Goal: Information Seeking & Learning: Learn about a topic

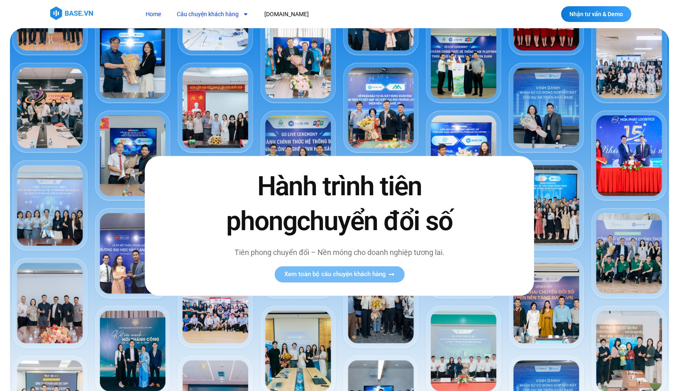
click at [231, 14] on link "Câu chuyện khách hàng" at bounding box center [212, 14] width 84 height 15
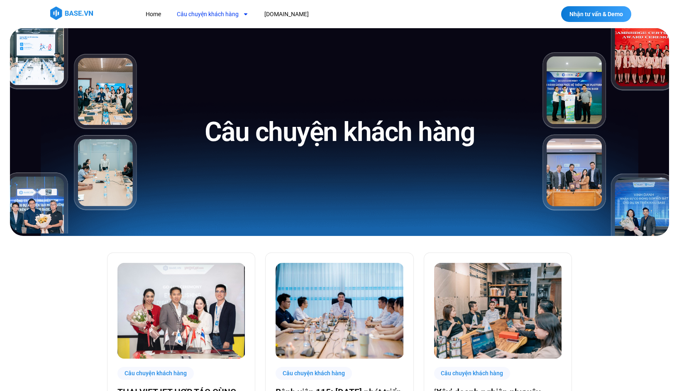
click at [89, 5] on div at bounding box center [339, 14] width 679 height 28
click at [89, 8] on img at bounding box center [71, 13] width 43 height 13
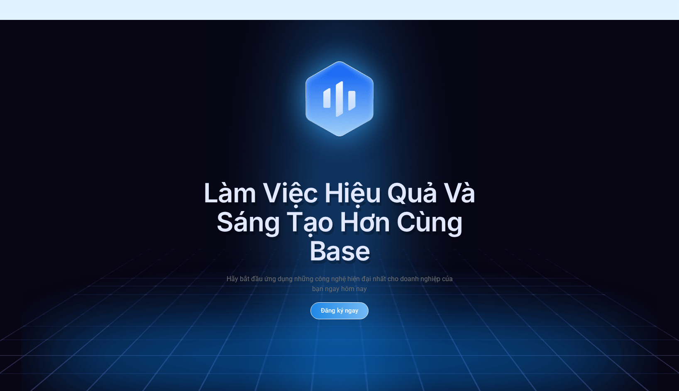
scroll to position [3882, 0]
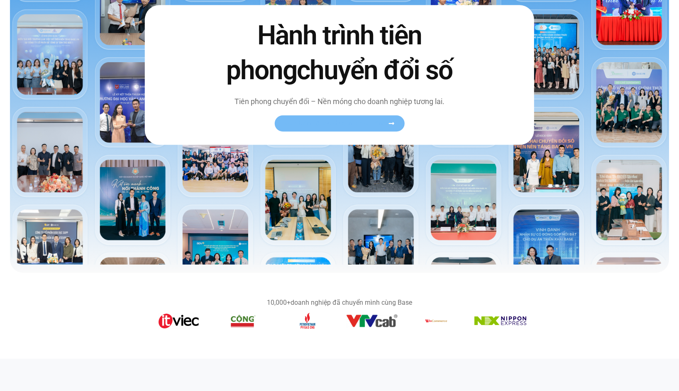
click at [358, 125] on span "Xem toàn bộ câu chuyện khách hàng" at bounding box center [335, 123] width 102 height 6
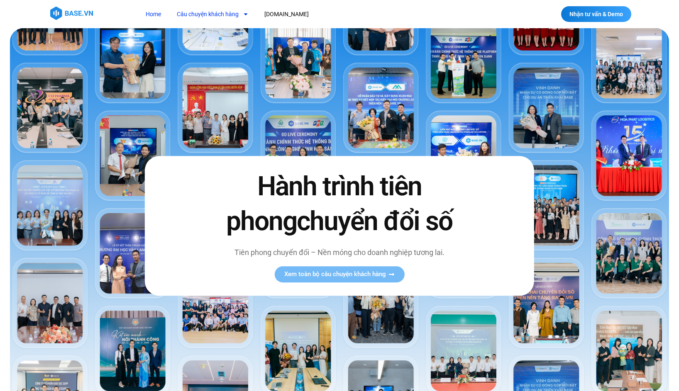
click at [215, 16] on link "Câu chuyện khách hàng" at bounding box center [212, 14] width 84 height 15
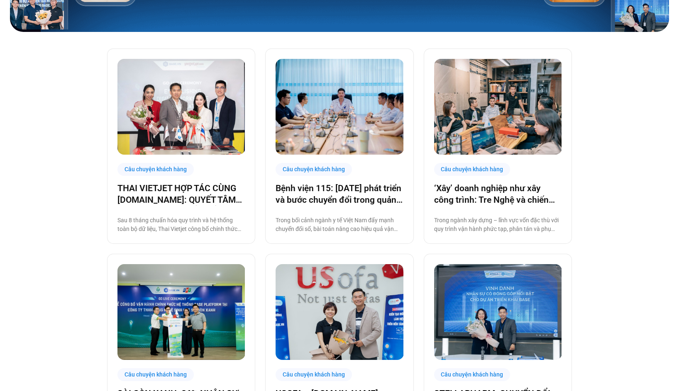
scroll to position [820, 0]
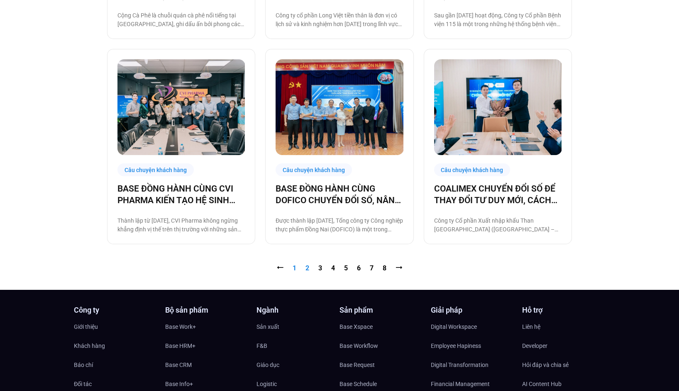
click at [306, 268] on link "Trang 2" at bounding box center [307, 268] width 4 height 8
